Goal: Transaction & Acquisition: Purchase product/service

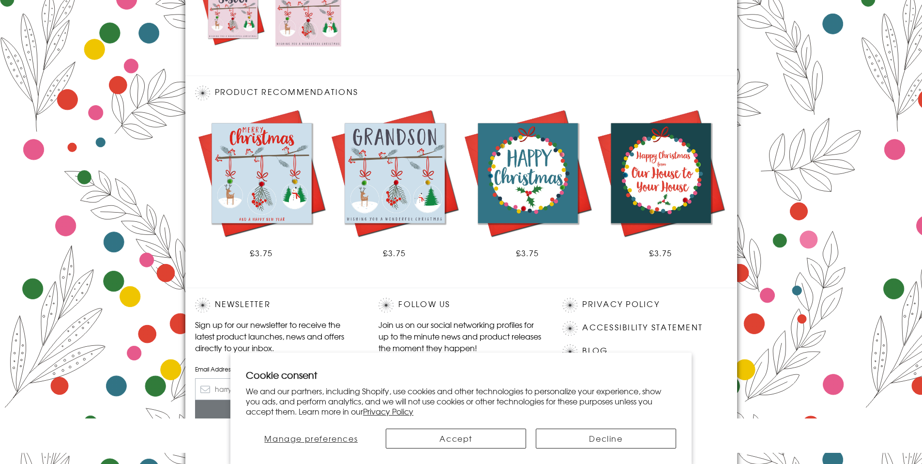
scroll to position [535, 0]
